Goal: Task Accomplishment & Management: Manage account settings

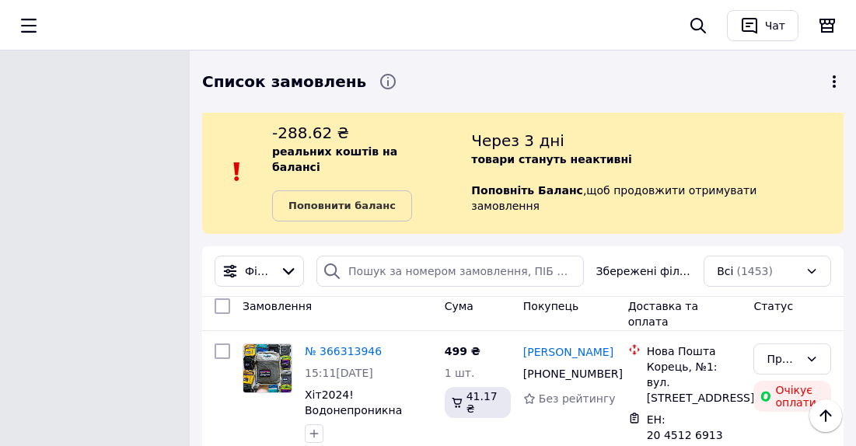
scroll to position [1131, 0]
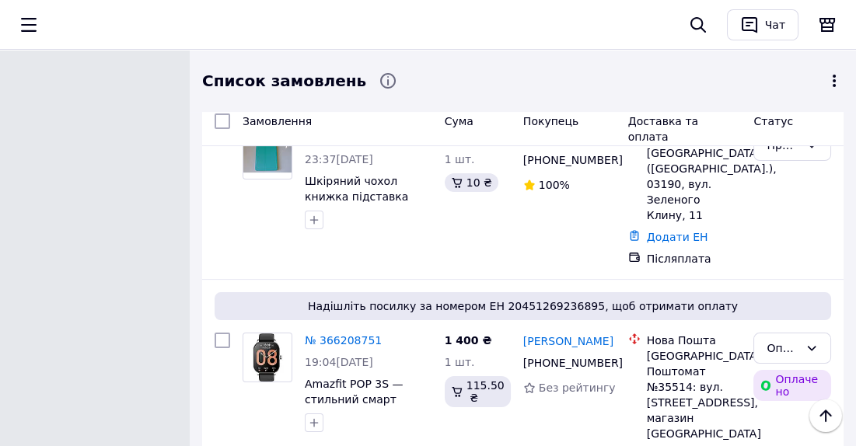
scroll to position [707, 0]
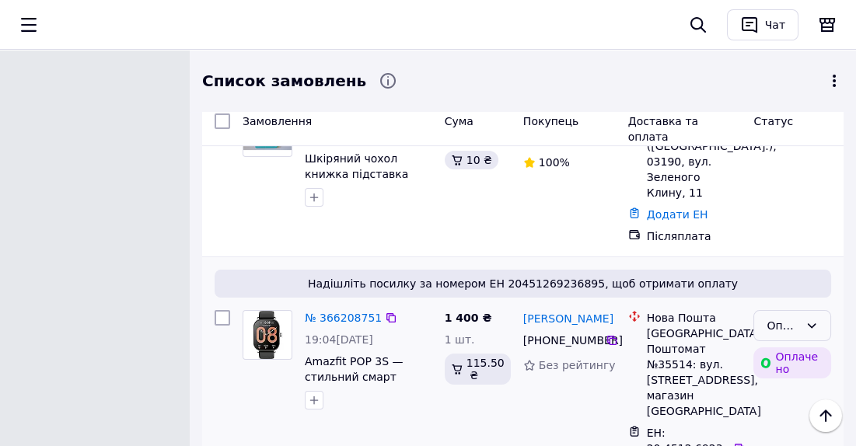
click at [808, 320] on icon at bounding box center [812, 326] width 12 height 12
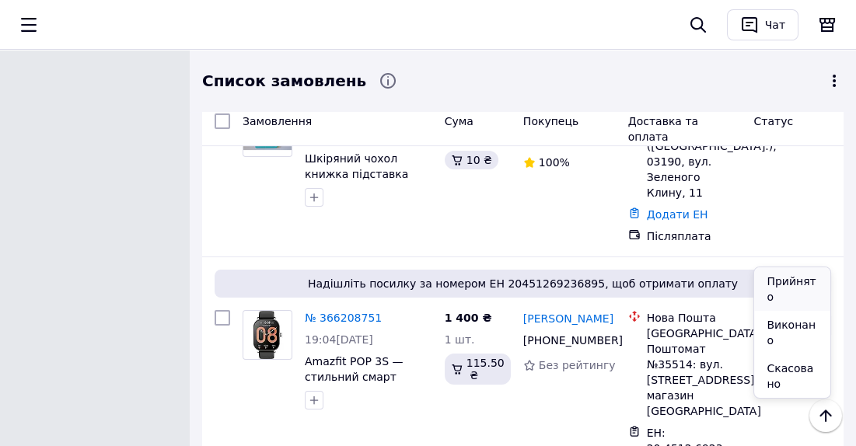
click at [796, 278] on li "Прийнято" at bounding box center [793, 290] width 76 height 44
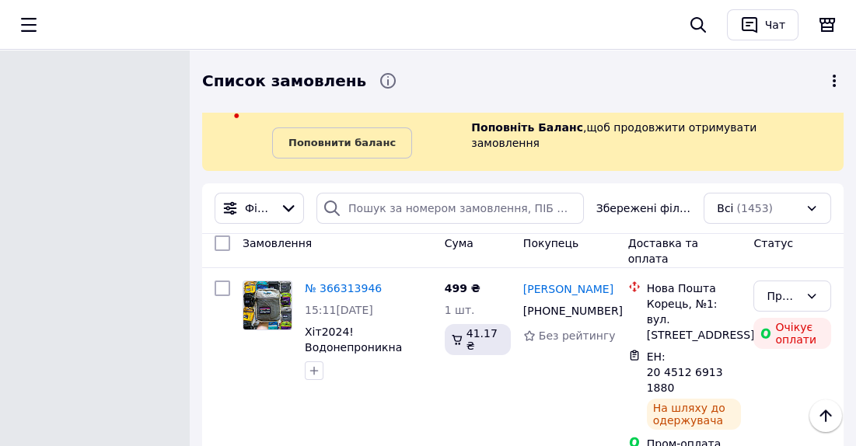
scroll to position [0, 0]
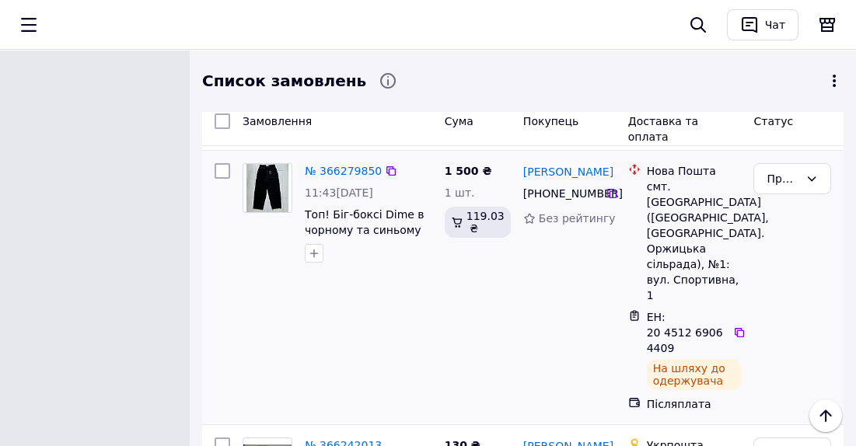
scroll to position [353, 0]
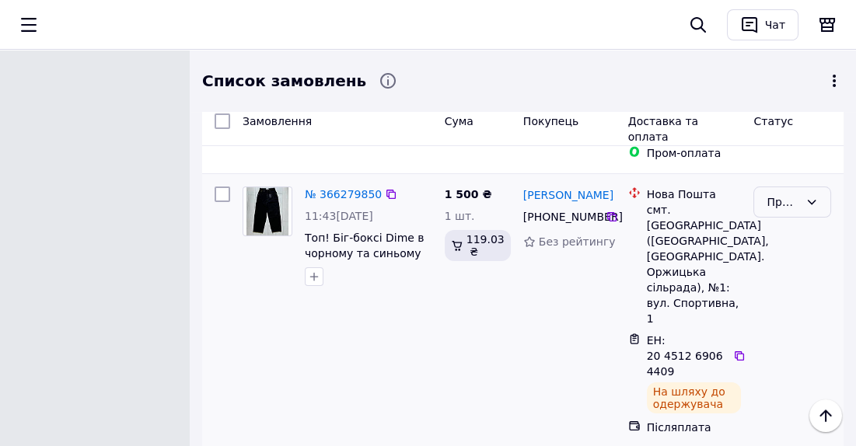
click at [769, 194] on div "Прийнято" at bounding box center [783, 202] width 33 height 17
click at [804, 198] on li "Виконано" at bounding box center [793, 213] width 76 height 44
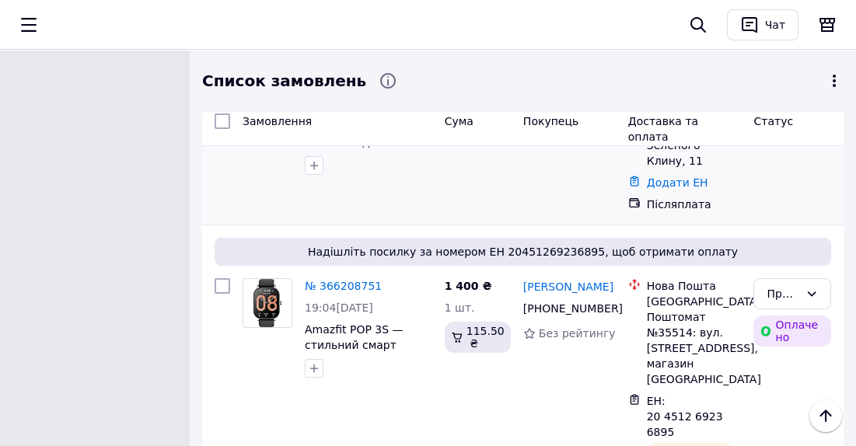
scroll to position [778, 0]
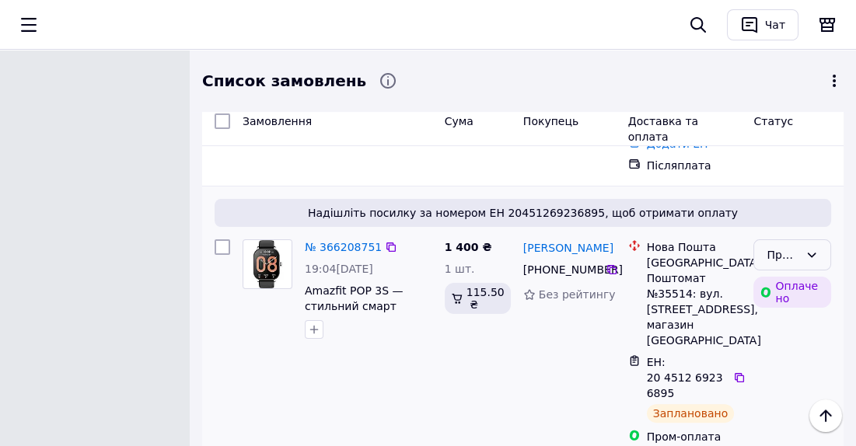
click at [787, 247] on div "Прийнято" at bounding box center [783, 255] width 33 height 17
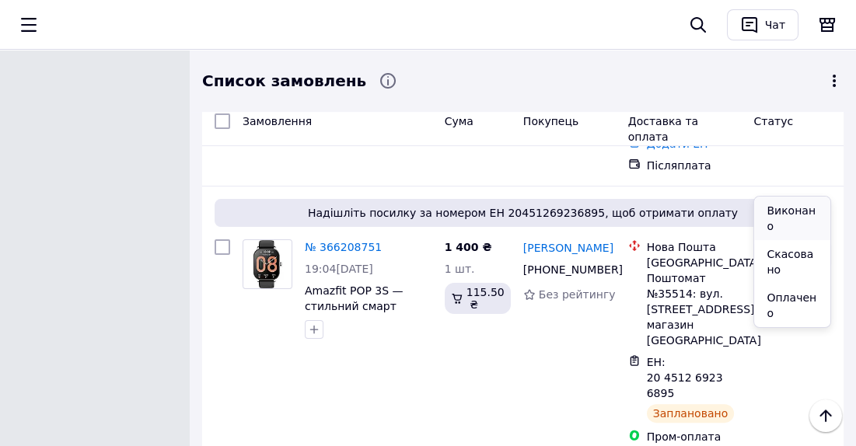
click at [797, 209] on li "Виконано" at bounding box center [793, 219] width 76 height 44
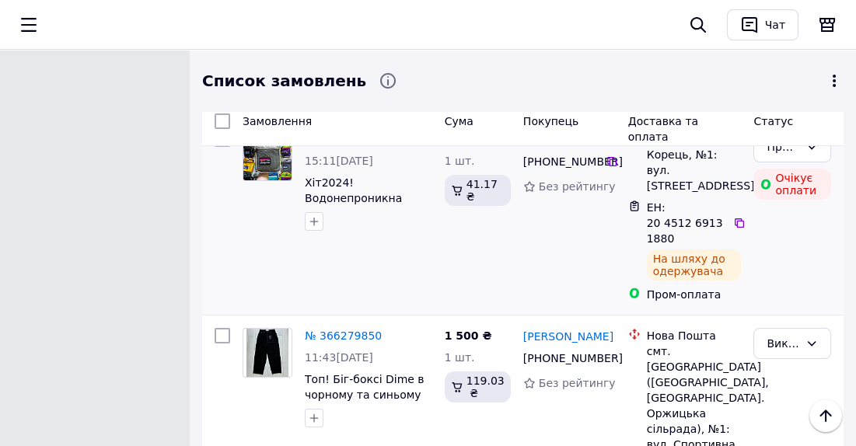
scroll to position [141, 0]
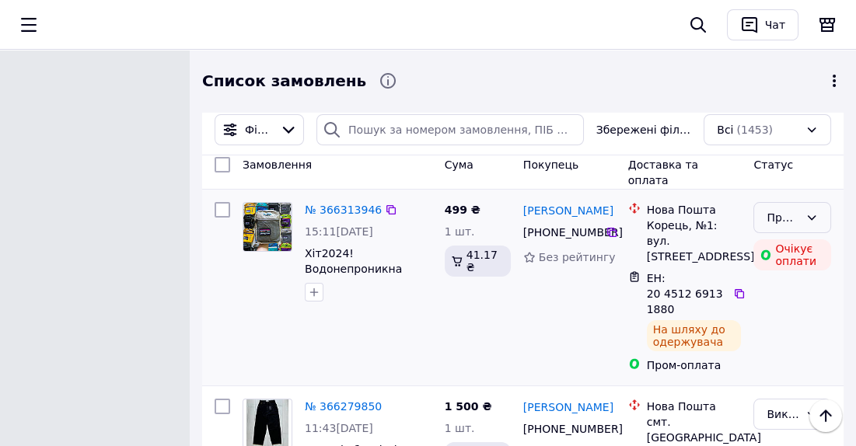
click at [784, 209] on div "Прийнято" at bounding box center [783, 217] width 33 height 17
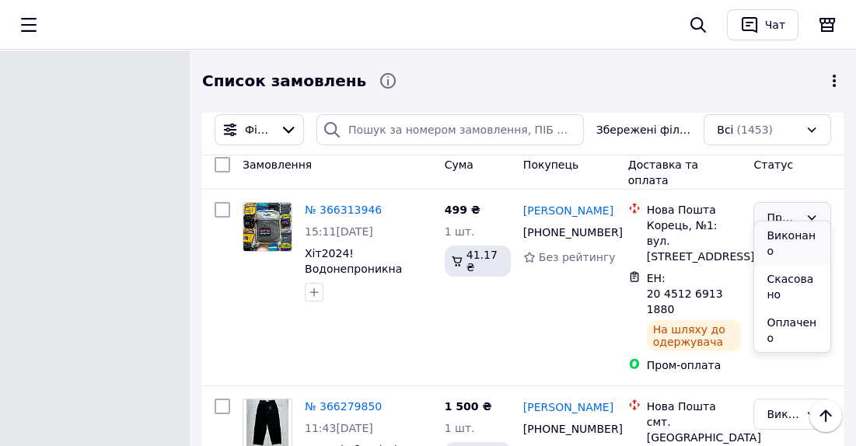
click at [800, 238] on li "Виконано" at bounding box center [793, 244] width 76 height 44
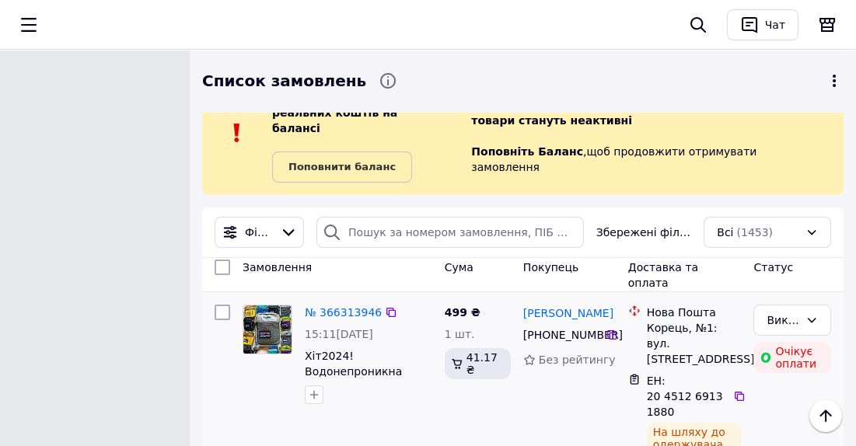
scroll to position [0, 0]
